Goal: Information Seeking & Learning: Find specific page/section

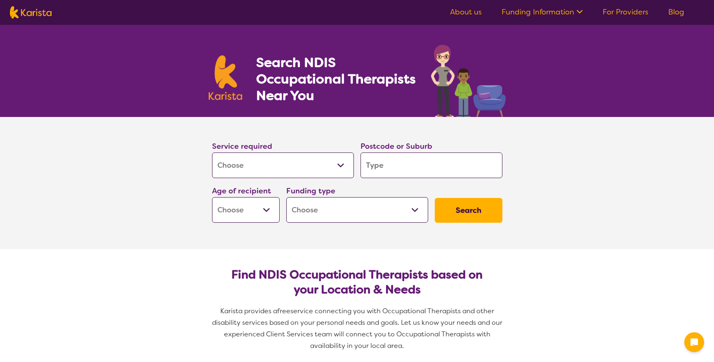
select select "[MEDICAL_DATA]"
click at [348, 162] on select "Allied Health Assistant Assessment ([MEDICAL_DATA] or [MEDICAL_DATA]) Behaviour…" at bounding box center [283, 165] width 142 height 26
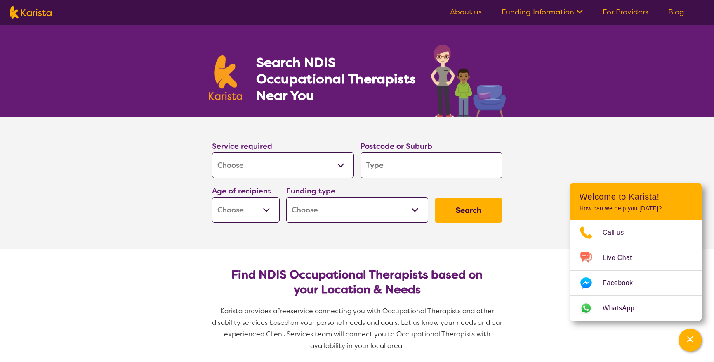
click at [212, 152] on select "Allied Health Assistant Assessment ([MEDICAL_DATA] or [MEDICAL_DATA]) Behaviour…" at bounding box center [283, 165] width 142 height 26
click at [382, 163] on input "search" at bounding box center [432, 165] width 142 height 26
type input "2766"
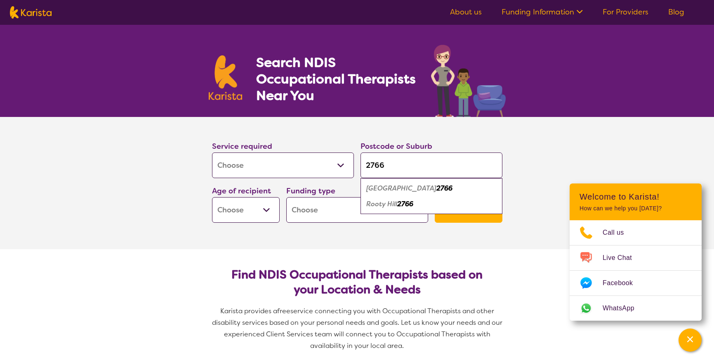
click at [275, 199] on select "Early Childhood - 0 to 9 Child - 10 to 11 Adolescent - 12 to 17 Adult - 18 to 6…" at bounding box center [246, 210] width 68 height 26
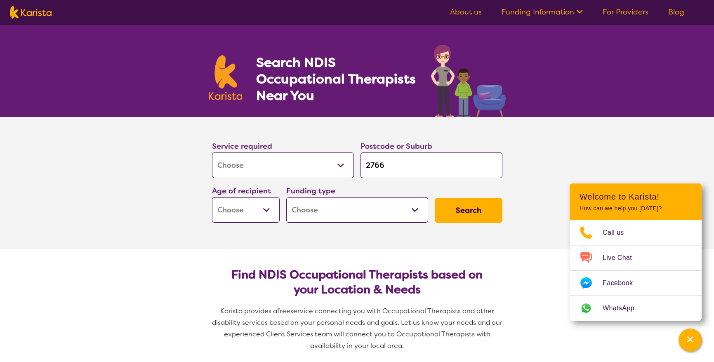
select select "EC"
click at [212, 197] on select "Early Childhood - 0 to 9 Child - 10 to 11 Adolescent - 12 to 17 Adult - 18 to 6…" at bounding box center [246, 210] width 68 height 26
select select "EC"
click at [410, 214] on select "Home Care Package (HCP) National Disability Insurance Scheme (NDIS) I don't know" at bounding box center [357, 210] width 142 height 26
select select "i-don-t-know"
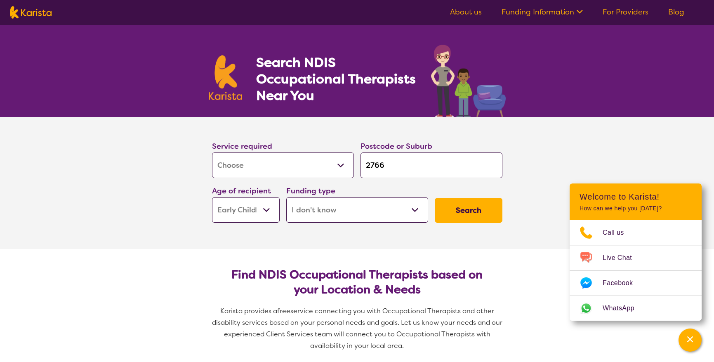
click at [286, 197] on select "Home Care Package (HCP) National Disability Insurance Scheme (NDIS) I don't know" at bounding box center [357, 210] width 142 height 26
select select "i-don-t-know"
click at [472, 208] on button "Search" at bounding box center [469, 210] width 68 height 25
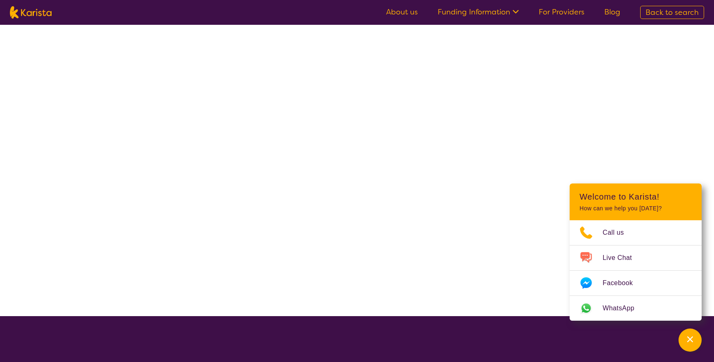
select select "[MEDICAL_DATA]"
select select "EC"
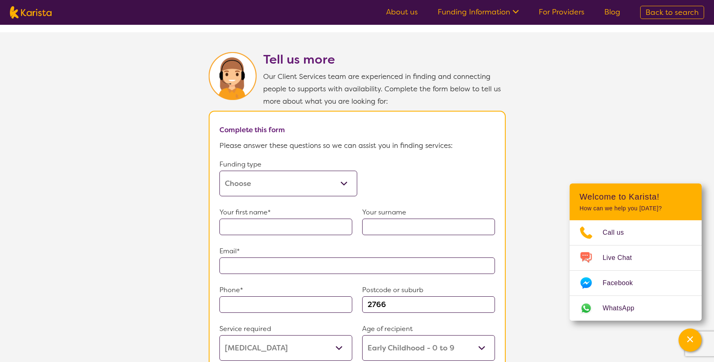
scroll to position [407, 0]
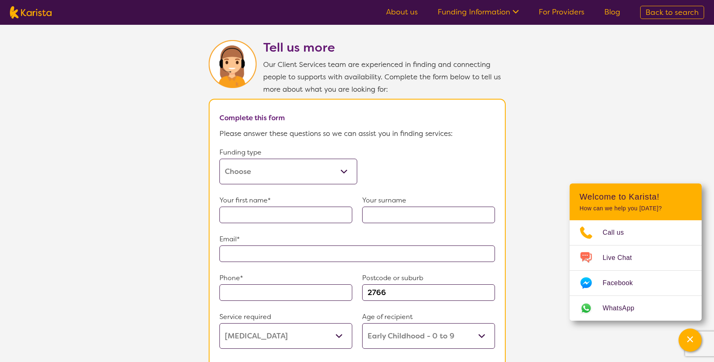
click at [345, 158] on select "Home Care Package (HCP) Home Care Package - Level 1 Home Care Package - Level 2…" at bounding box center [289, 171] width 138 height 26
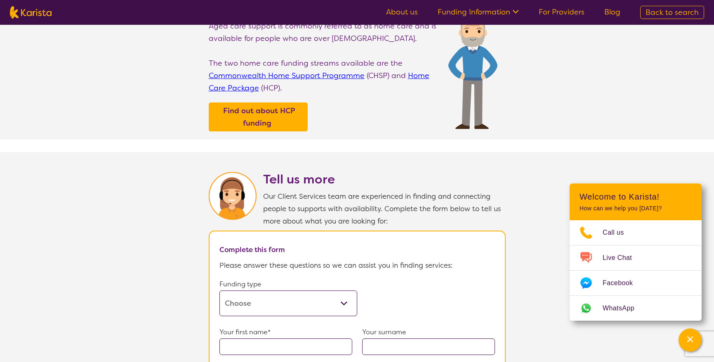
scroll to position [366, 0]
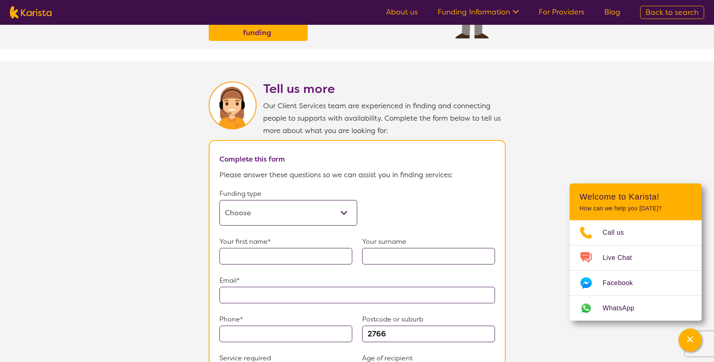
click at [345, 206] on select "Home Care Package (HCP) Home Care Package - Level 1 Home Care Package - Level 2…" at bounding box center [289, 213] width 138 height 26
click at [220, 200] on select "Home Care Package (HCP) Home Care Package - Level 1 Home Care Package - Level 2…" at bounding box center [289, 213] width 138 height 26
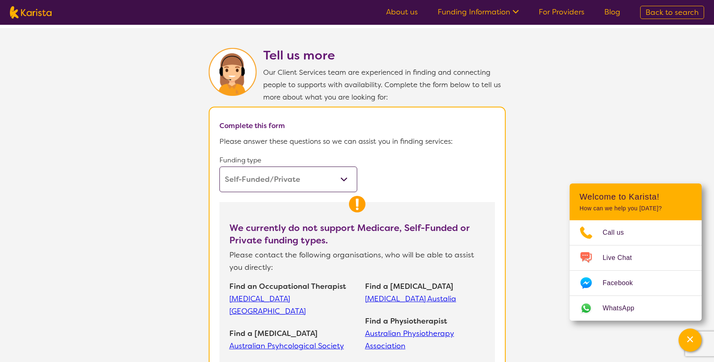
scroll to position [433, 0]
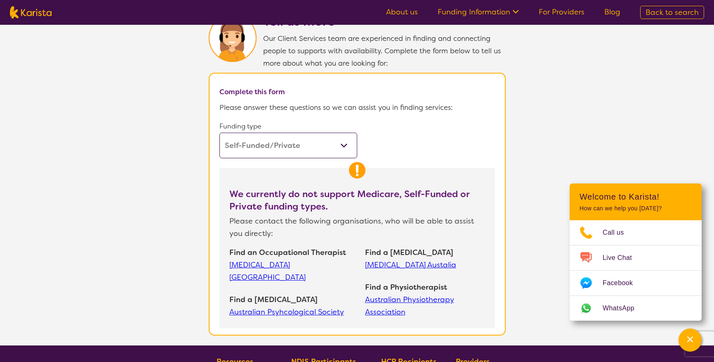
click at [347, 138] on select "Home Care Package (HCP) Home Care Package - Level 1 Home Care Package - Level 2…" at bounding box center [289, 145] width 138 height 26
select select "i-don-t-know"
click at [220, 132] on select "Home Care Package (HCP) Home Care Package - Level 1 Home Care Package - Level 2…" at bounding box center [289, 145] width 138 height 26
select select "[MEDICAL_DATA]"
select select "EC"
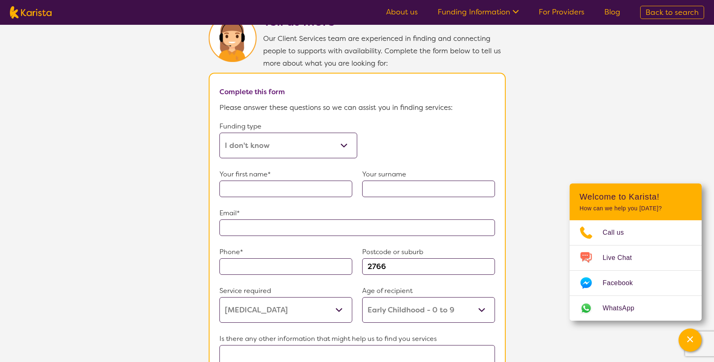
click at [346, 135] on select "Home Care Package (HCP) Home Care Package - Level 1 Home Care Package - Level 2…" at bounding box center [289, 145] width 138 height 26
select select "medicare"
click at [220, 132] on select "Home Care Package (HCP) Home Care Package - Level 1 Home Care Package - Level 2…" at bounding box center [289, 145] width 138 height 26
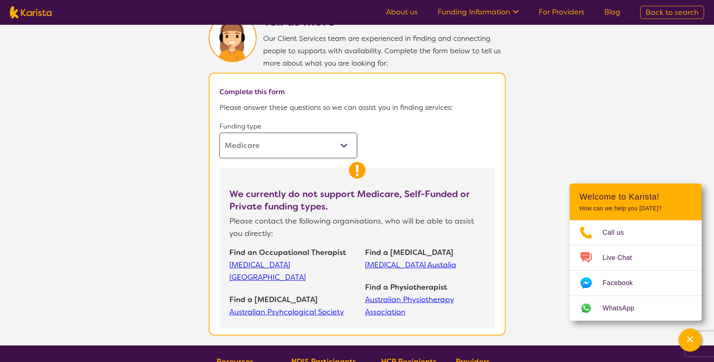
click at [289, 305] on link "Australian Psyhcological Society" at bounding box center [293, 311] width 128 height 12
